Goal: Task Accomplishment & Management: Manage account settings

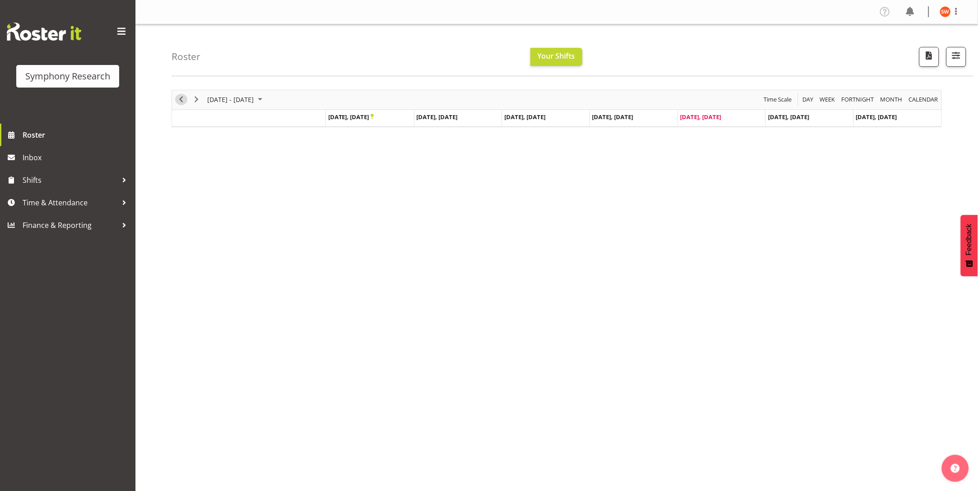
click at [180, 100] on span "Previous" at bounding box center [181, 99] width 11 height 11
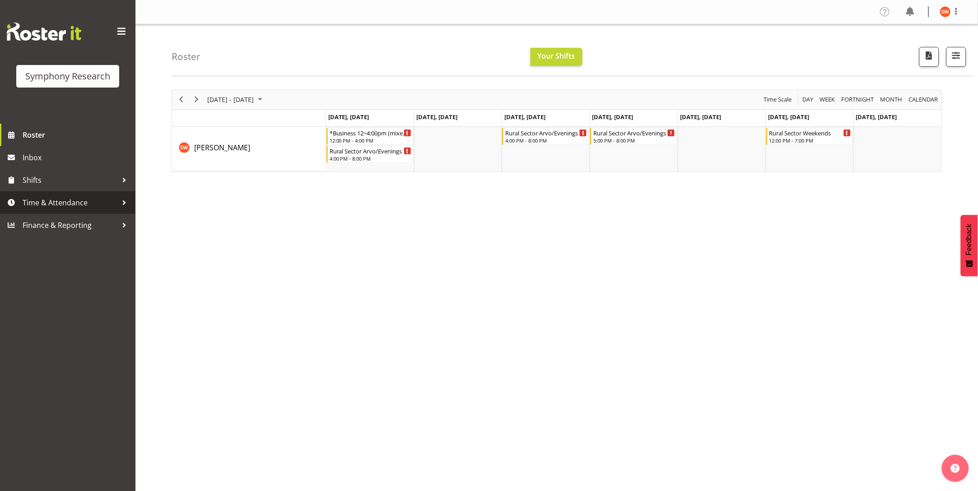
click at [49, 204] on span "Time & Attendance" at bounding box center [70, 203] width 95 height 14
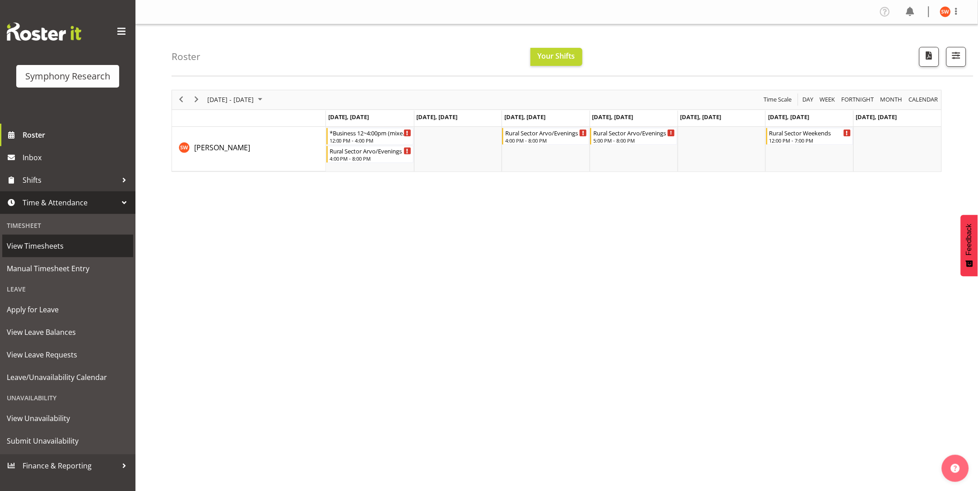
click at [39, 246] on span "View Timesheets" at bounding box center [68, 246] width 122 height 14
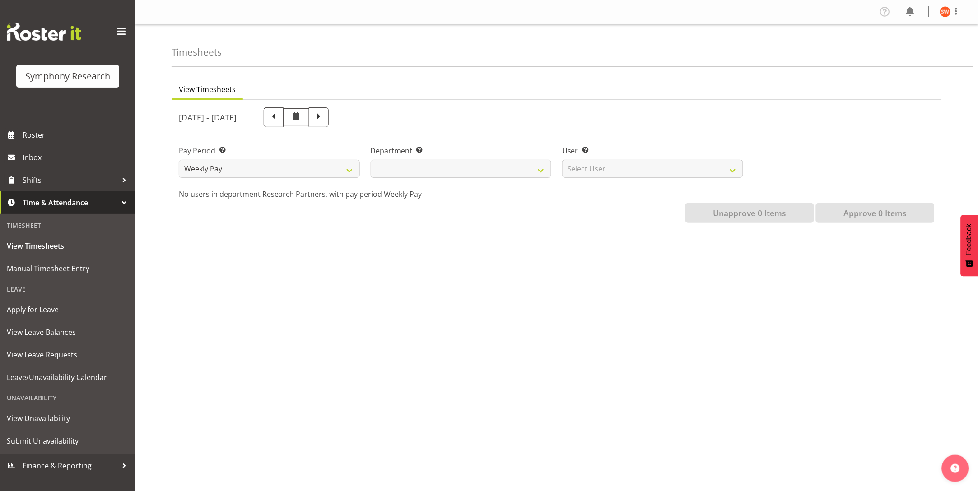
select select
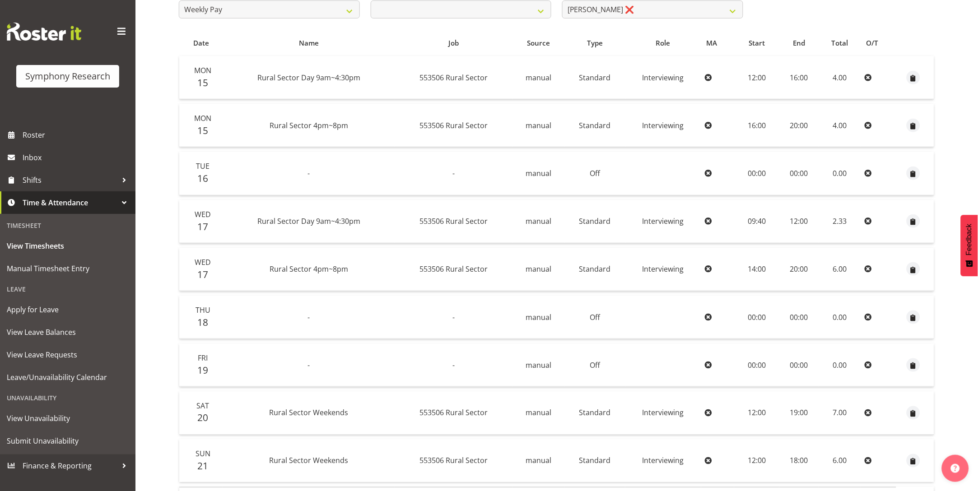
scroll to position [225, 0]
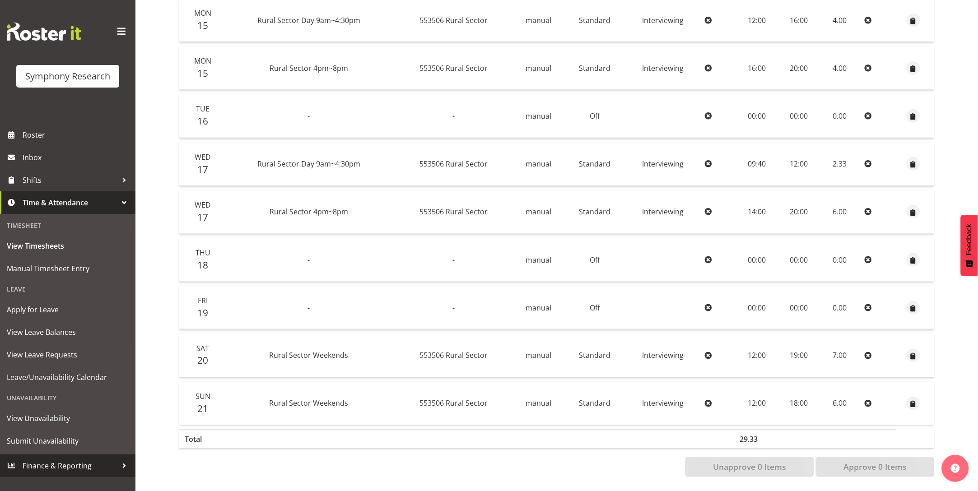
click at [77, 464] on span "Finance & Reporting" at bounding box center [70, 466] width 95 height 14
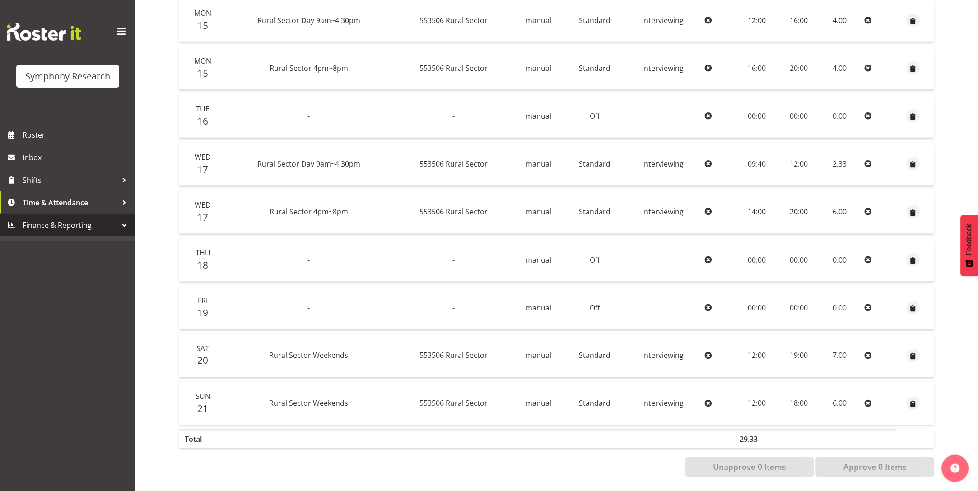
click at [92, 221] on span "Finance & Reporting" at bounding box center [70, 225] width 95 height 14
click at [122, 225] on div at bounding box center [124, 225] width 14 height 14
click at [95, 221] on span "Finance & Reporting" at bounding box center [70, 225] width 95 height 14
click at [19, 158] on link "Inbox" at bounding box center [67, 157] width 135 height 23
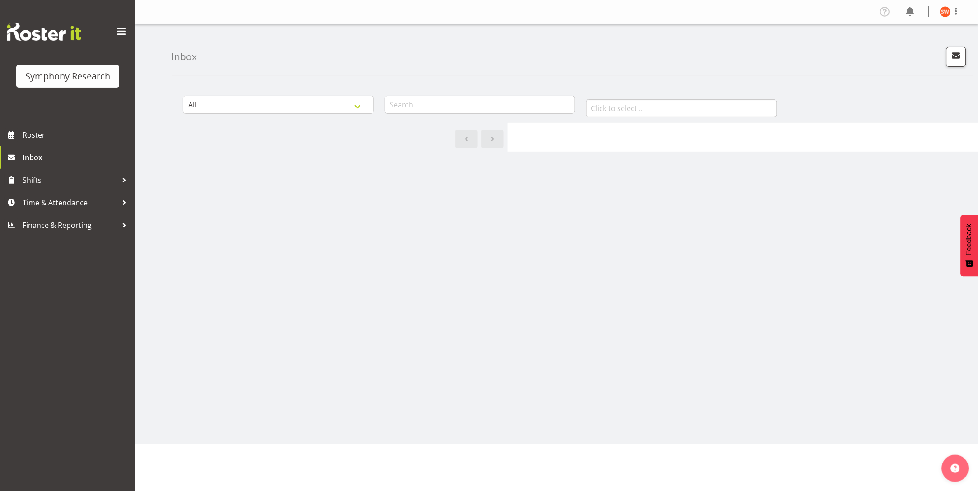
click at [118, 31] on span at bounding box center [121, 31] width 14 height 14
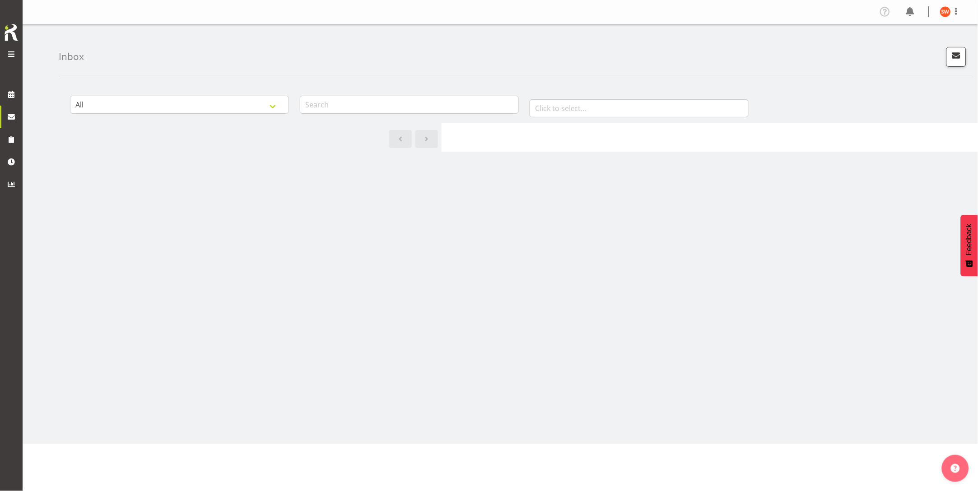
click at [152, 197] on div "All General Shift Offers Shift Swap Offers Leave Requests January February Marc…" at bounding box center [518, 263] width 919 height 361
click at [957, 56] on span "button" at bounding box center [956, 56] width 12 height 12
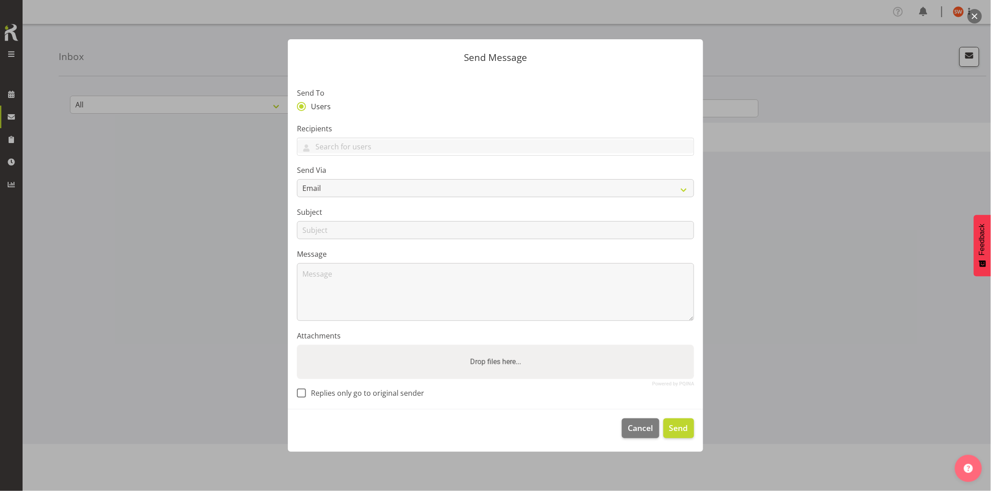
click at [313, 108] on span "Users" at bounding box center [318, 106] width 25 height 9
click at [303, 108] on input "Users" at bounding box center [300, 107] width 6 height 6
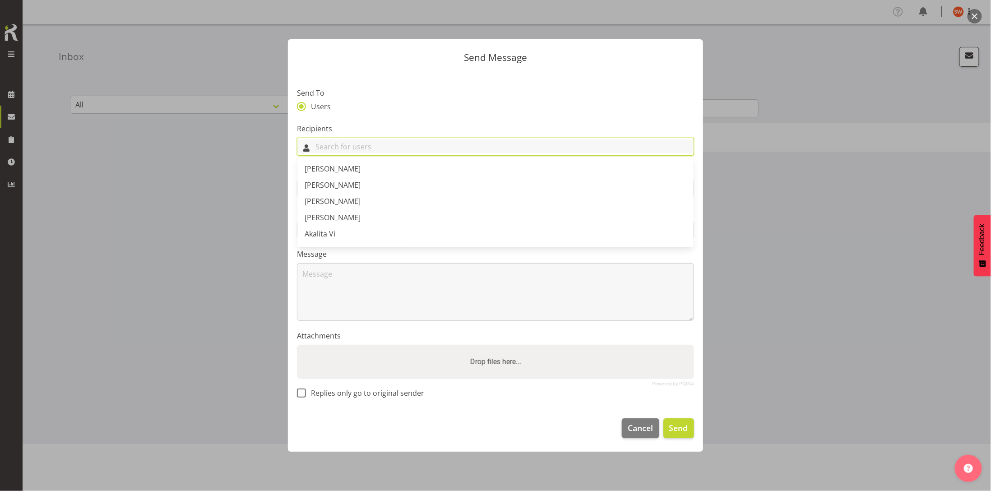
click at [410, 146] on input "text" at bounding box center [495, 146] width 396 height 14
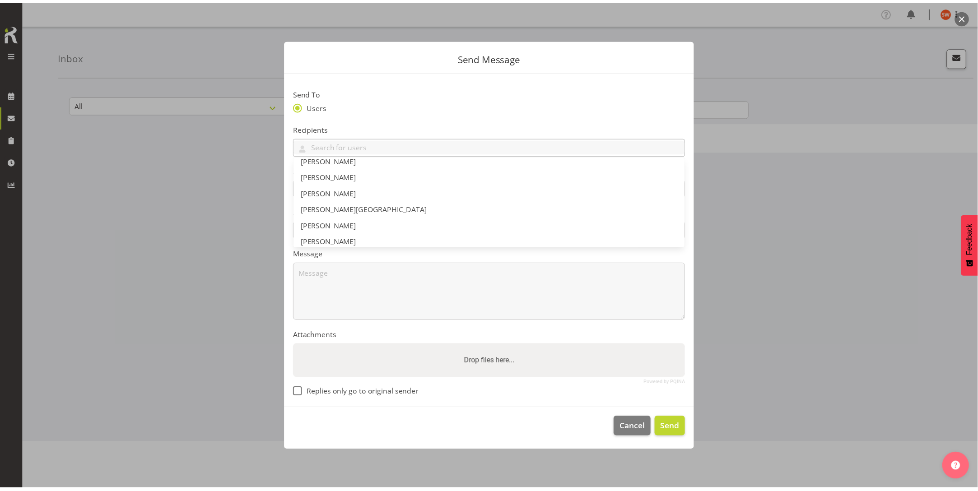
scroll to position [1964, 0]
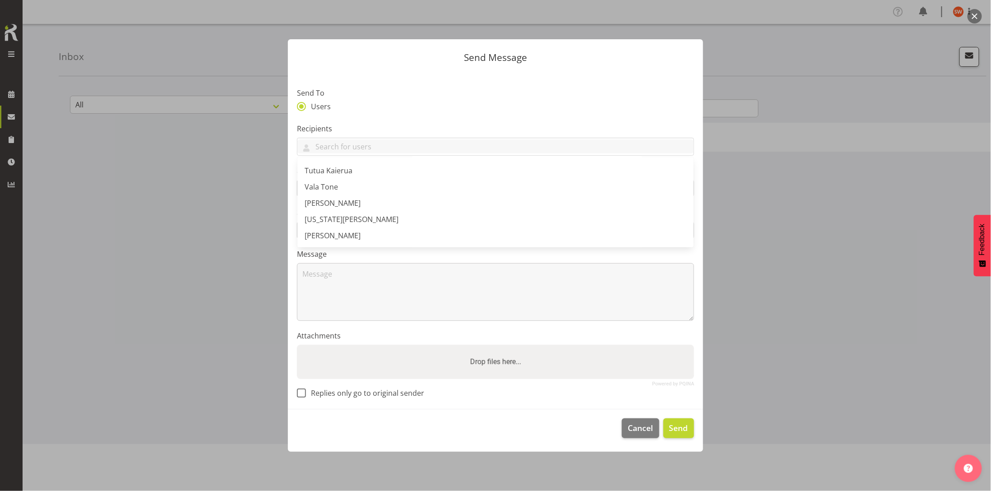
click at [228, 311] on div at bounding box center [495, 245] width 991 height 491
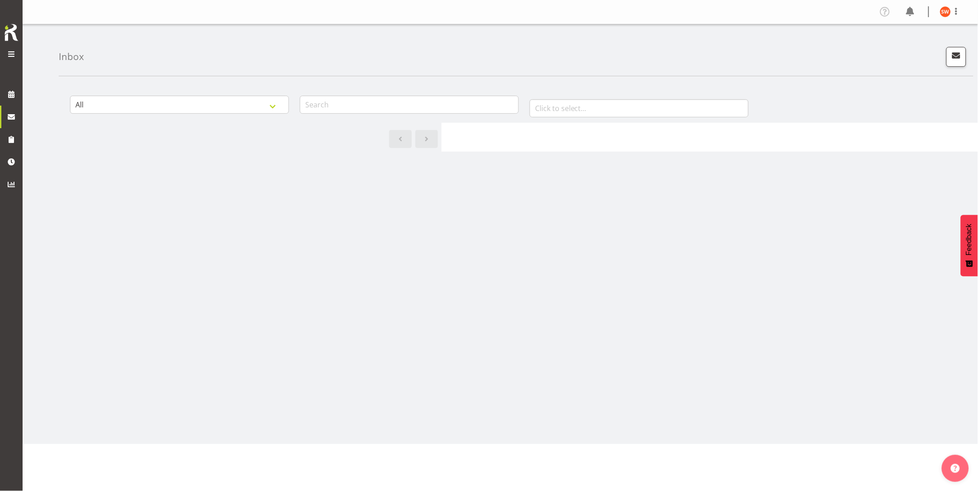
click at [74, 63] on div "Inbox" at bounding box center [516, 50] width 914 height 52
click at [942, 14] on img at bounding box center [945, 11] width 11 height 11
click at [908, 32] on link "Profile" at bounding box center [918, 31] width 87 height 16
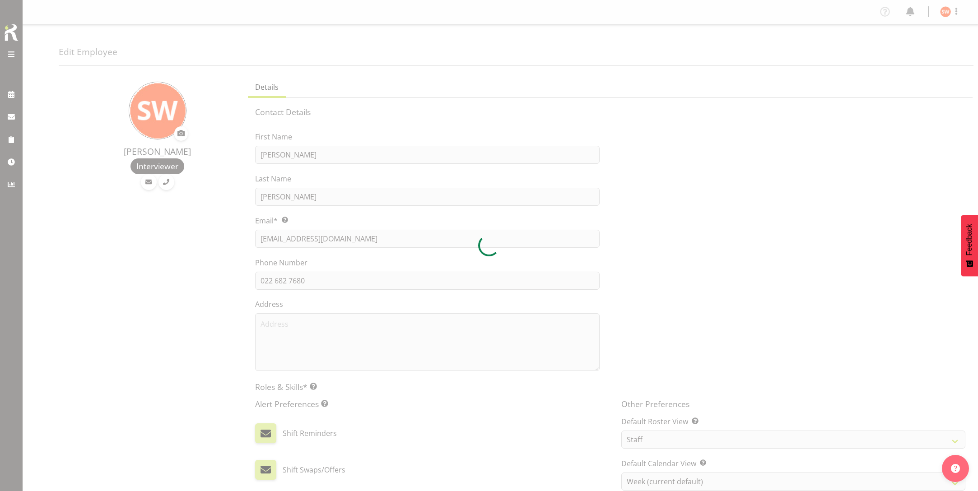
select select "TimelineWeek"
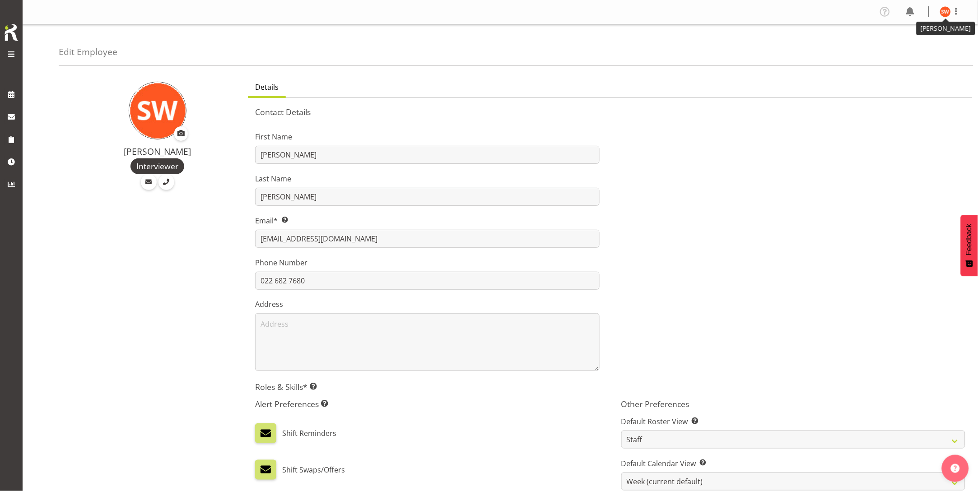
click at [946, 13] on img at bounding box center [945, 11] width 11 height 11
click at [955, 14] on span at bounding box center [956, 11] width 11 height 11
click at [15, 65] on div "Symphony Research" at bounding box center [11, 41] width 23 height 83
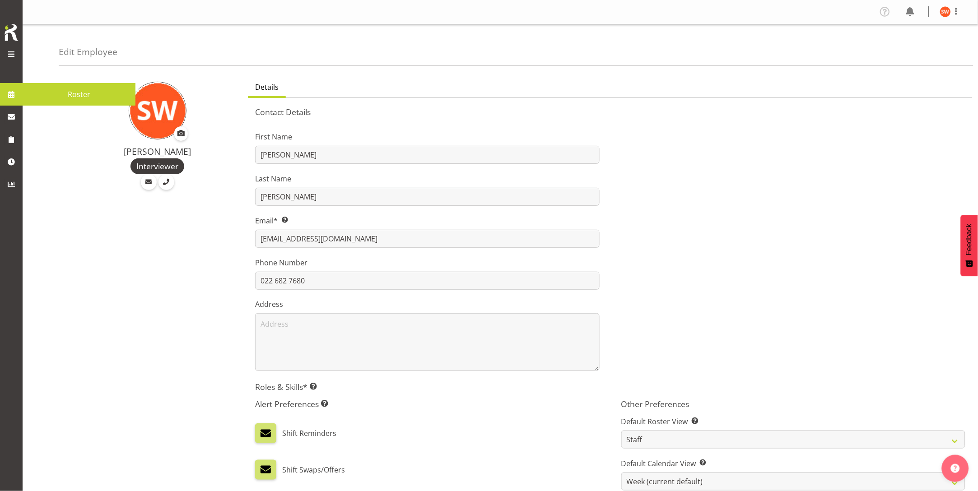
click at [5, 98] on span at bounding box center [12, 95] width 14 height 14
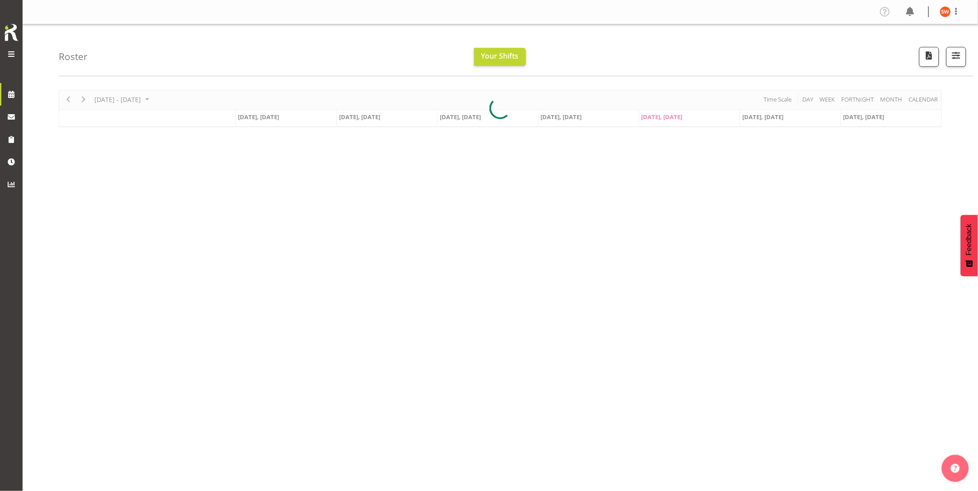
click at [77, 118] on div at bounding box center [500, 108] width 883 height 37
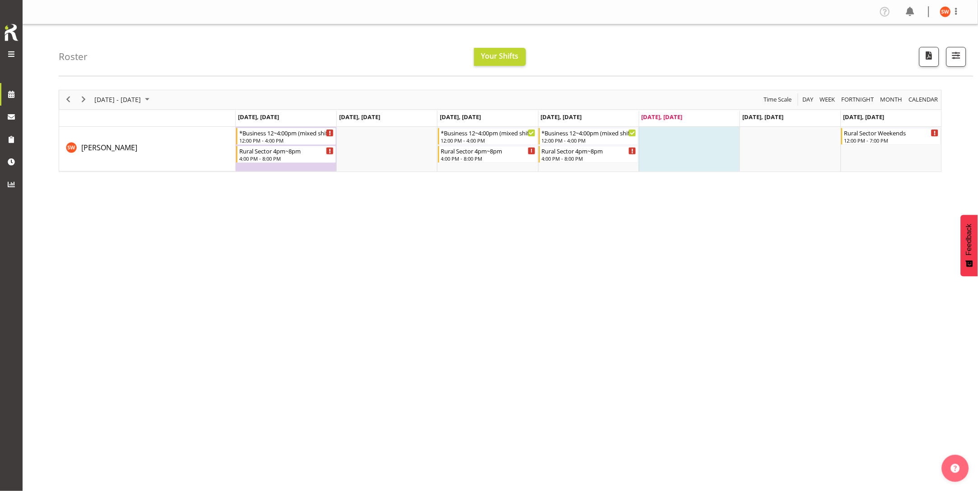
click at [283, 274] on div "September 22 - 28, 2025 Today Day Week Fortnight Month calendar Month Agenda Ti…" at bounding box center [518, 263] width 919 height 361
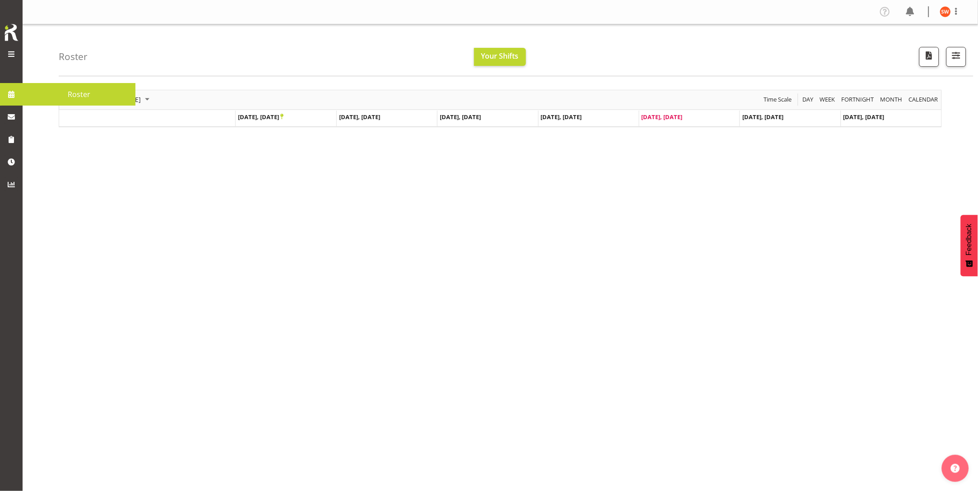
click at [11, 93] on span at bounding box center [12, 95] width 14 height 14
click at [70, 103] on span "Previous" at bounding box center [68, 99] width 11 height 11
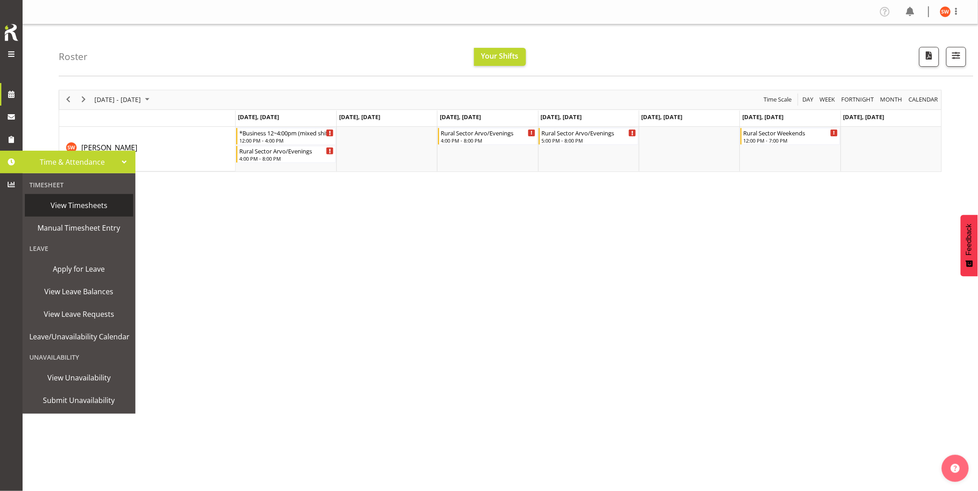
click at [71, 206] on span "View Timesheets" at bounding box center [78, 206] width 99 height 14
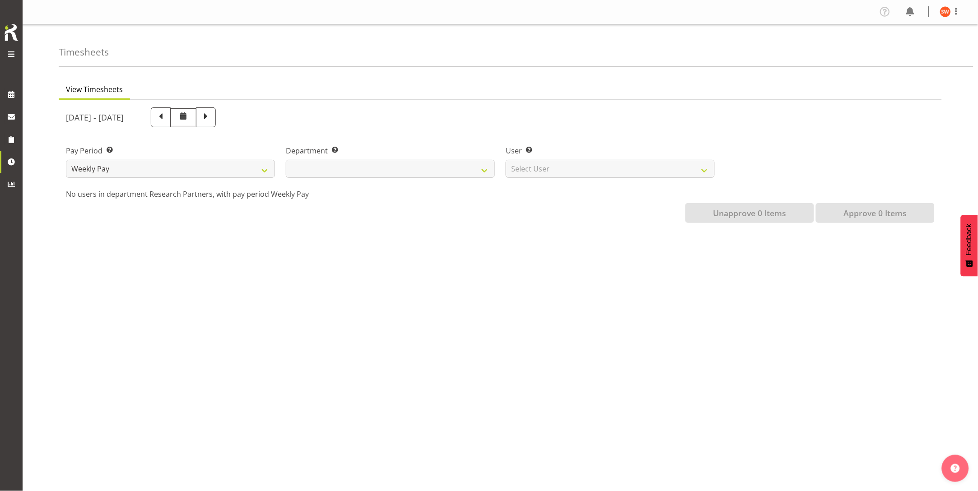
select select
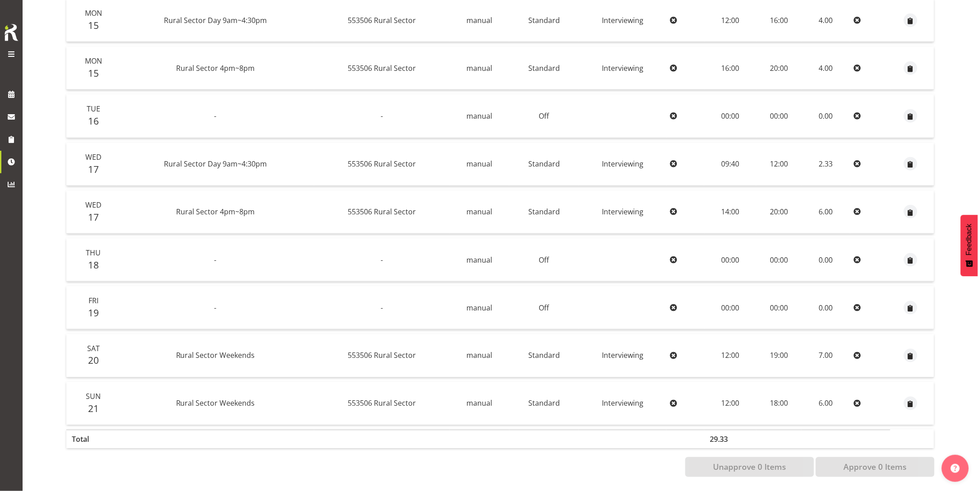
scroll to position [225, 0]
click at [50, 139] on div "Timesheets View Timesheets September 15th - September 21st 2025 Pay Period Sele…" at bounding box center [500, 149] width 955 height 683
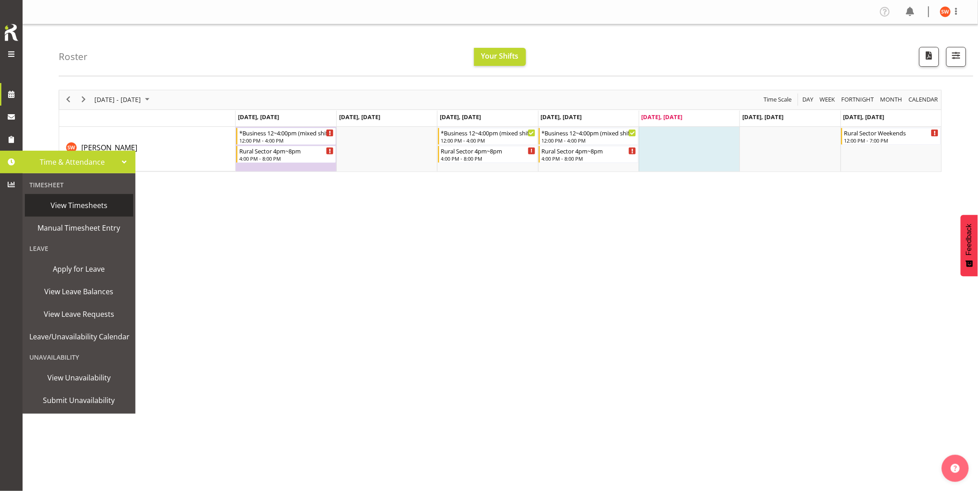
click at [66, 202] on span "View Timesheets" at bounding box center [78, 206] width 99 height 14
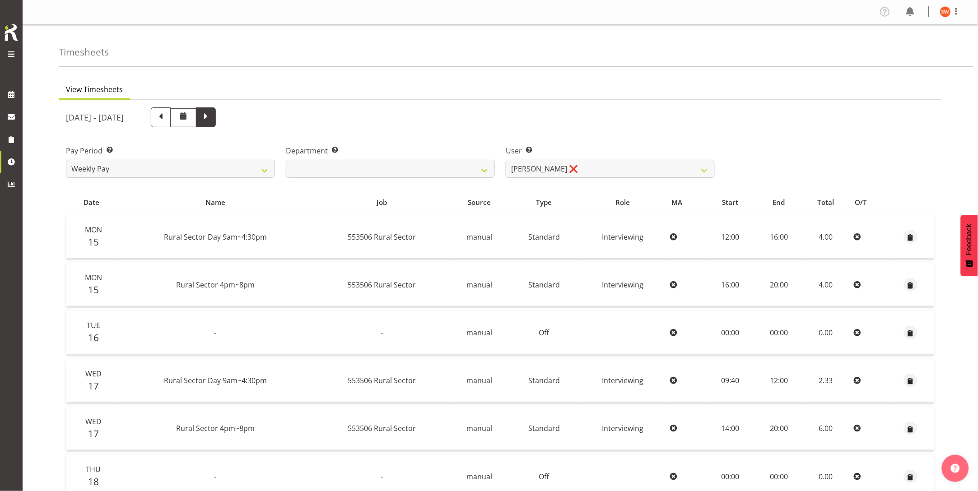
click at [212, 119] on span at bounding box center [206, 117] width 12 height 12
select select
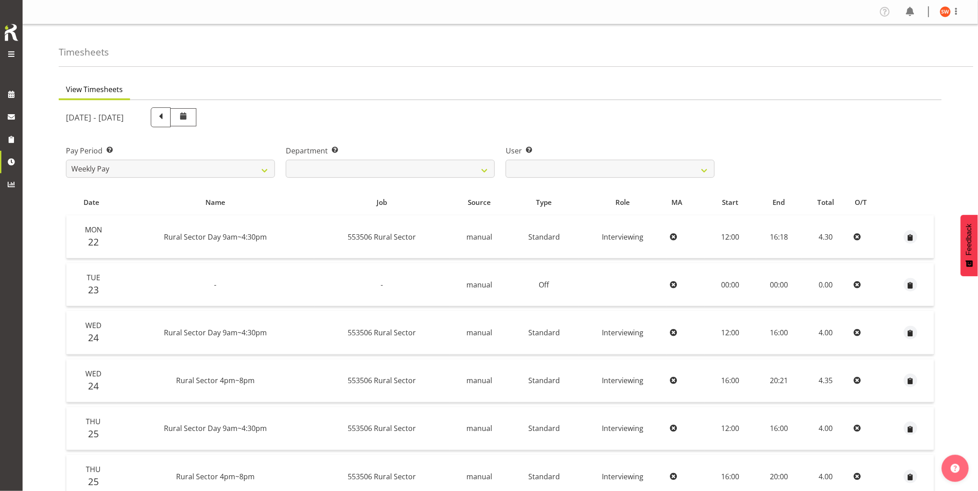
scroll to position [225, 0]
